Goal: Share content

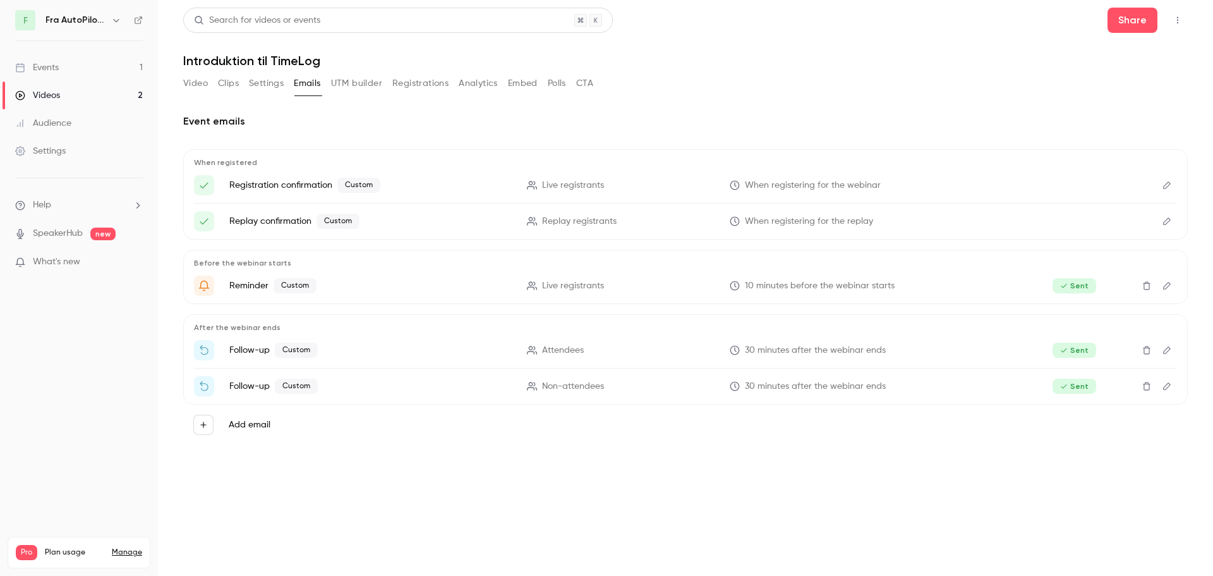
click at [529, 85] on button "Embed" at bounding box center [523, 83] width 30 height 20
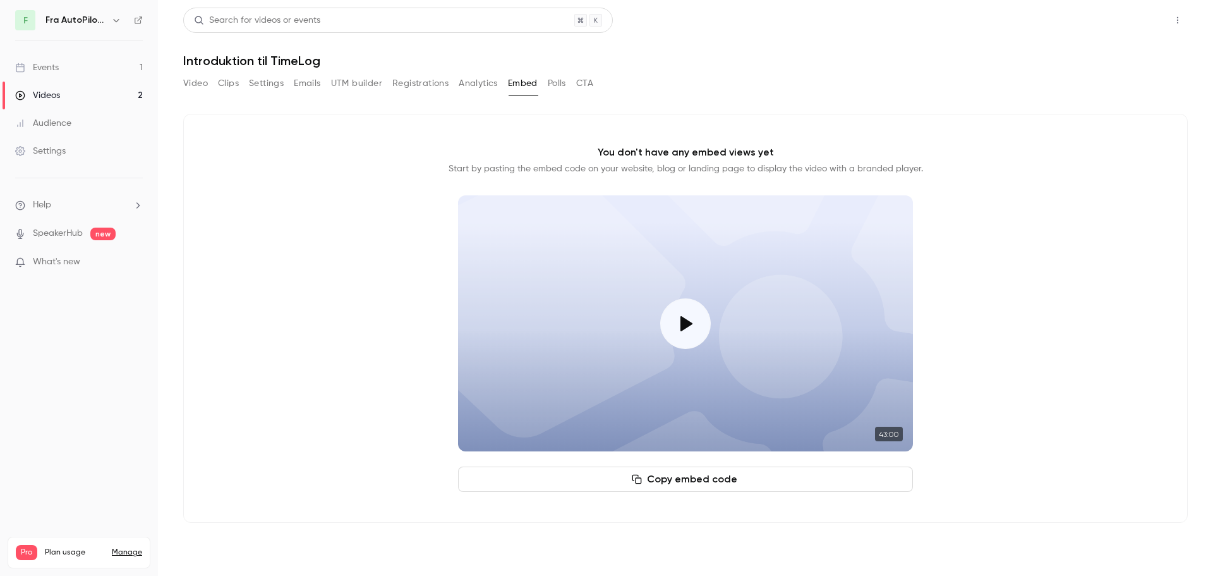
click at [1144, 10] on button "Share" at bounding box center [1133, 20] width 50 height 25
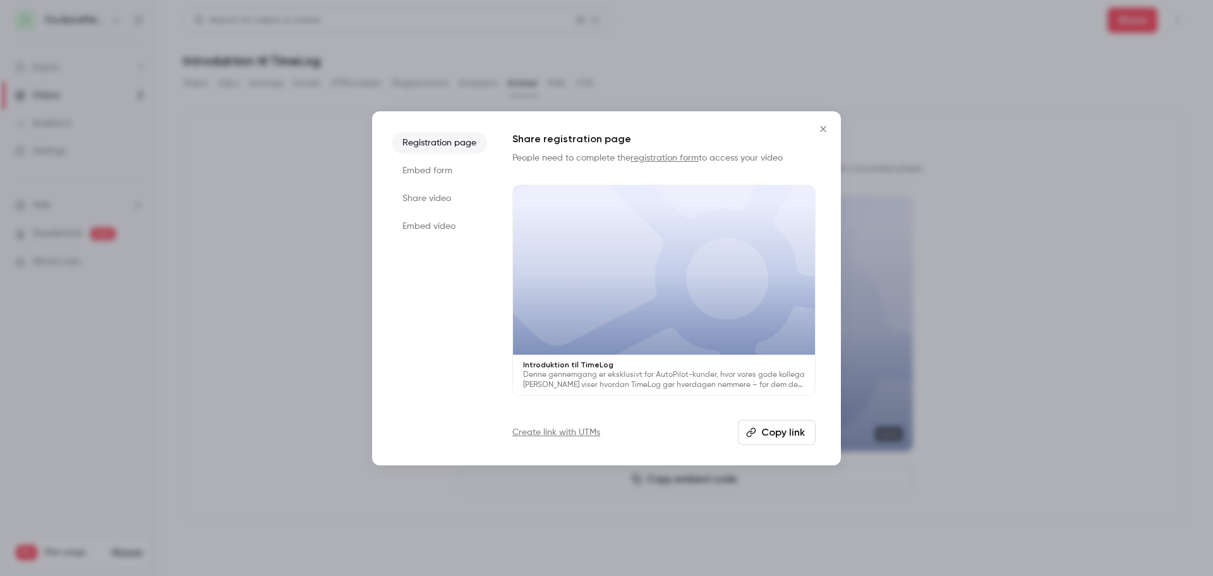
click at [450, 202] on li "Share video" at bounding box center [439, 198] width 95 height 23
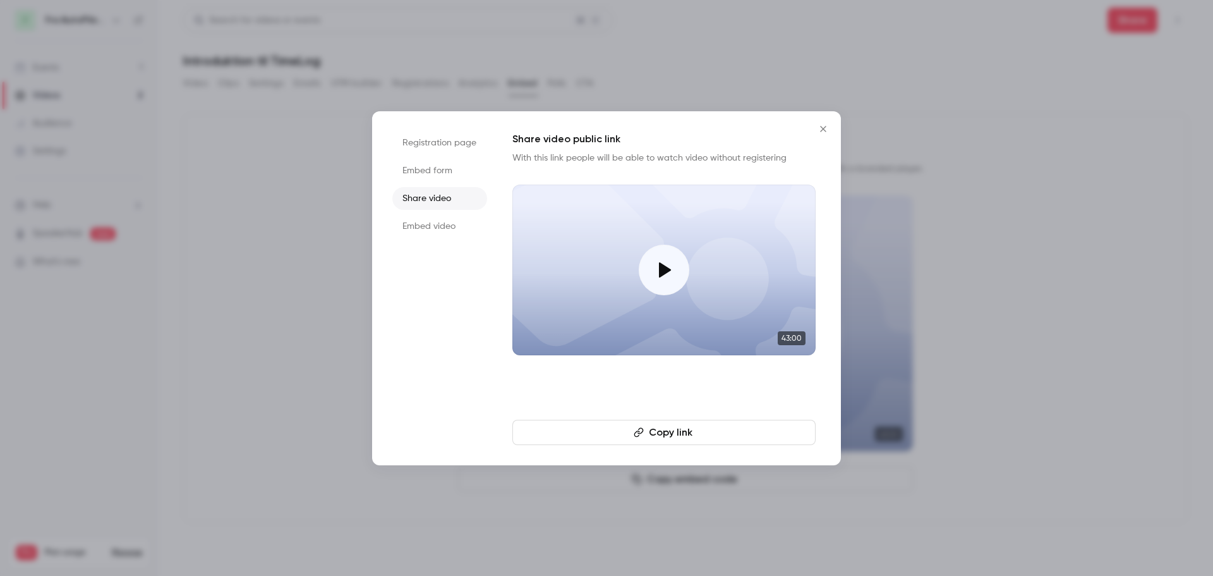
click at [671, 435] on button "Copy link" at bounding box center [664, 432] width 303 height 25
click at [826, 125] on icon "Close" at bounding box center [823, 129] width 15 height 10
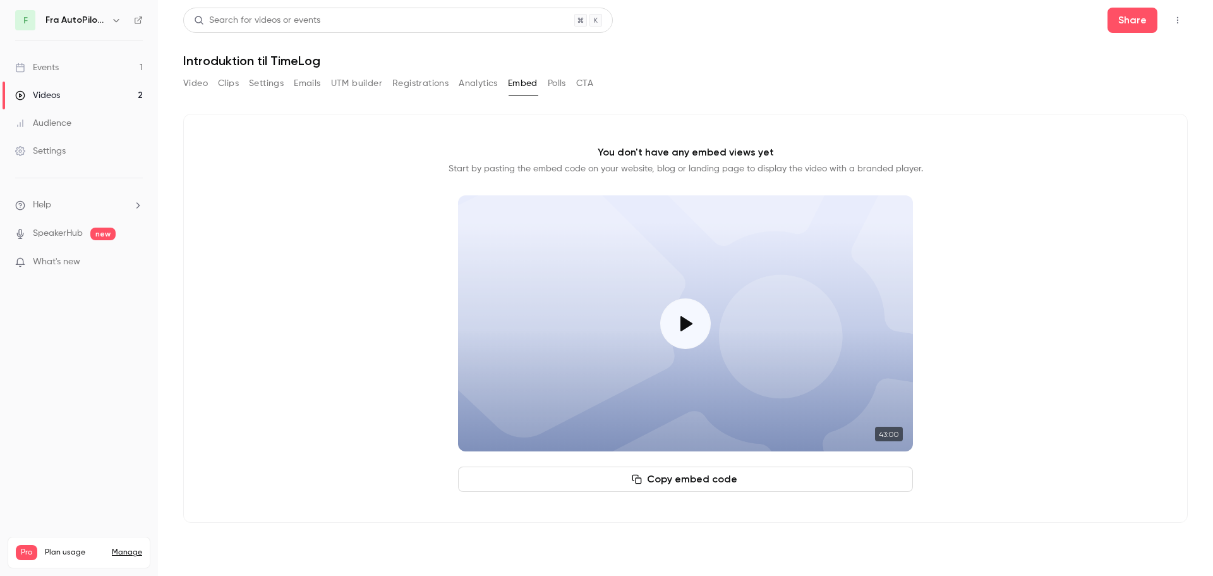
click at [422, 90] on button "Registrations" at bounding box center [420, 83] width 56 height 20
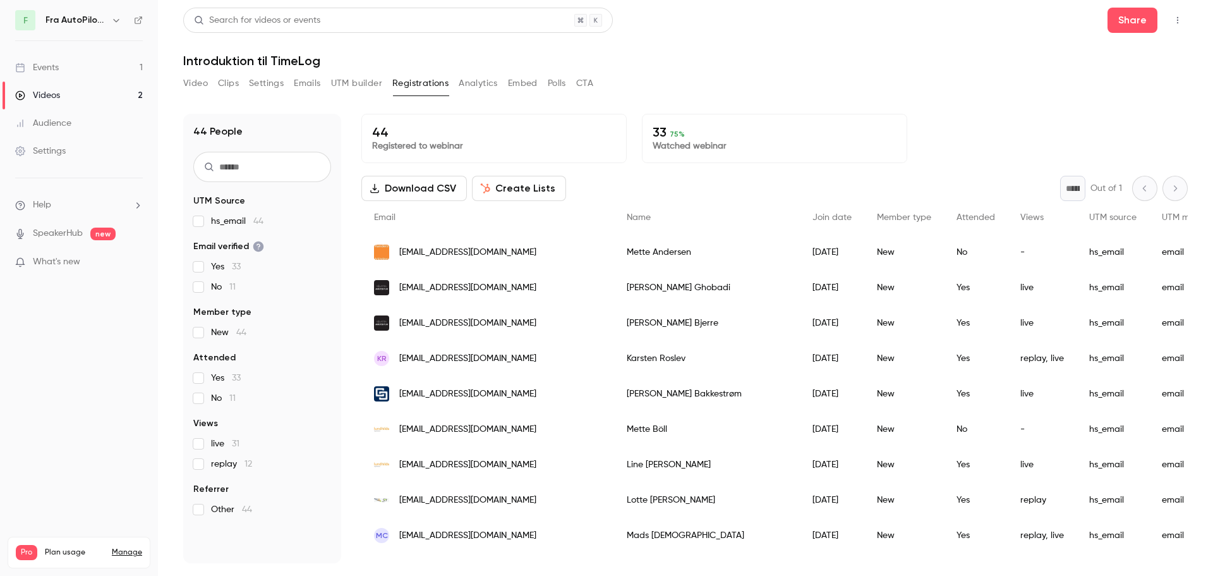
drag, startPoint x: 949, startPoint y: 43, endPoint x: 949, endPoint y: 33, distance: 10.1
click at [949, 43] on header "Search for videos or events Share Introduktion til TimeLog" at bounding box center [685, 38] width 1005 height 61
click at [1193, 32] on main "Search for videos or events Share Introduktion til TimeLog Video Clips Settings…" at bounding box center [685, 288] width 1055 height 576
